Goal: Information Seeking & Learning: Learn about a topic

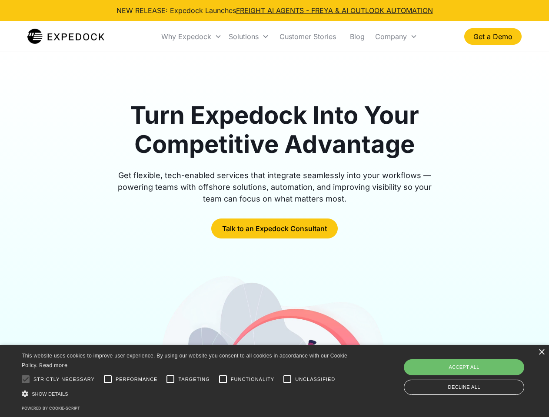
click at [192, 37] on div "Why Expedock" at bounding box center [186, 36] width 50 height 9
click at [249, 37] on div "Solutions" at bounding box center [244, 36] width 30 height 9
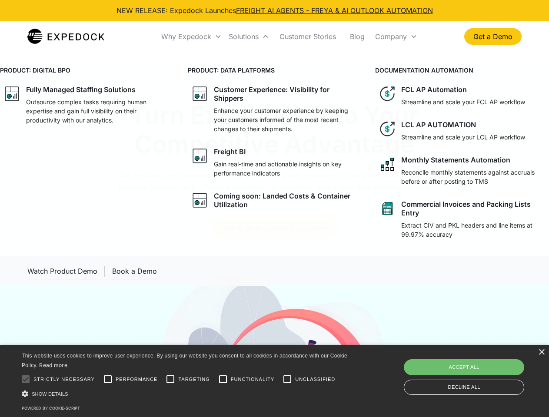
click at [396, 37] on div "Company" at bounding box center [391, 36] width 32 height 9
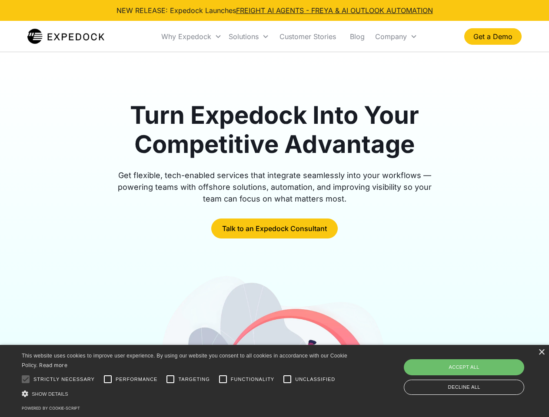
click at [26, 379] on div at bounding box center [25, 379] width 17 height 17
click at [108, 379] on input "Performance" at bounding box center [107, 379] width 17 height 17
checkbox input "true"
click at [170, 379] on input "Targeting" at bounding box center [170, 379] width 17 height 17
checkbox input "true"
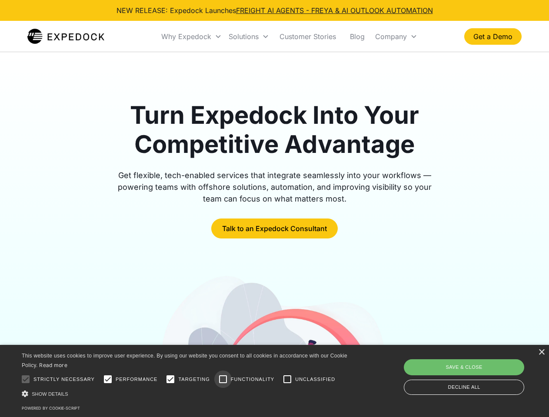
click at [223, 379] on input "Functionality" at bounding box center [222, 379] width 17 height 17
checkbox input "true"
click at [287, 379] on input "Unclassified" at bounding box center [287, 379] width 17 height 17
checkbox input "true"
click at [186, 394] on div "Show details Hide details" at bounding box center [186, 393] width 329 height 9
